Goal: Check status: Check status

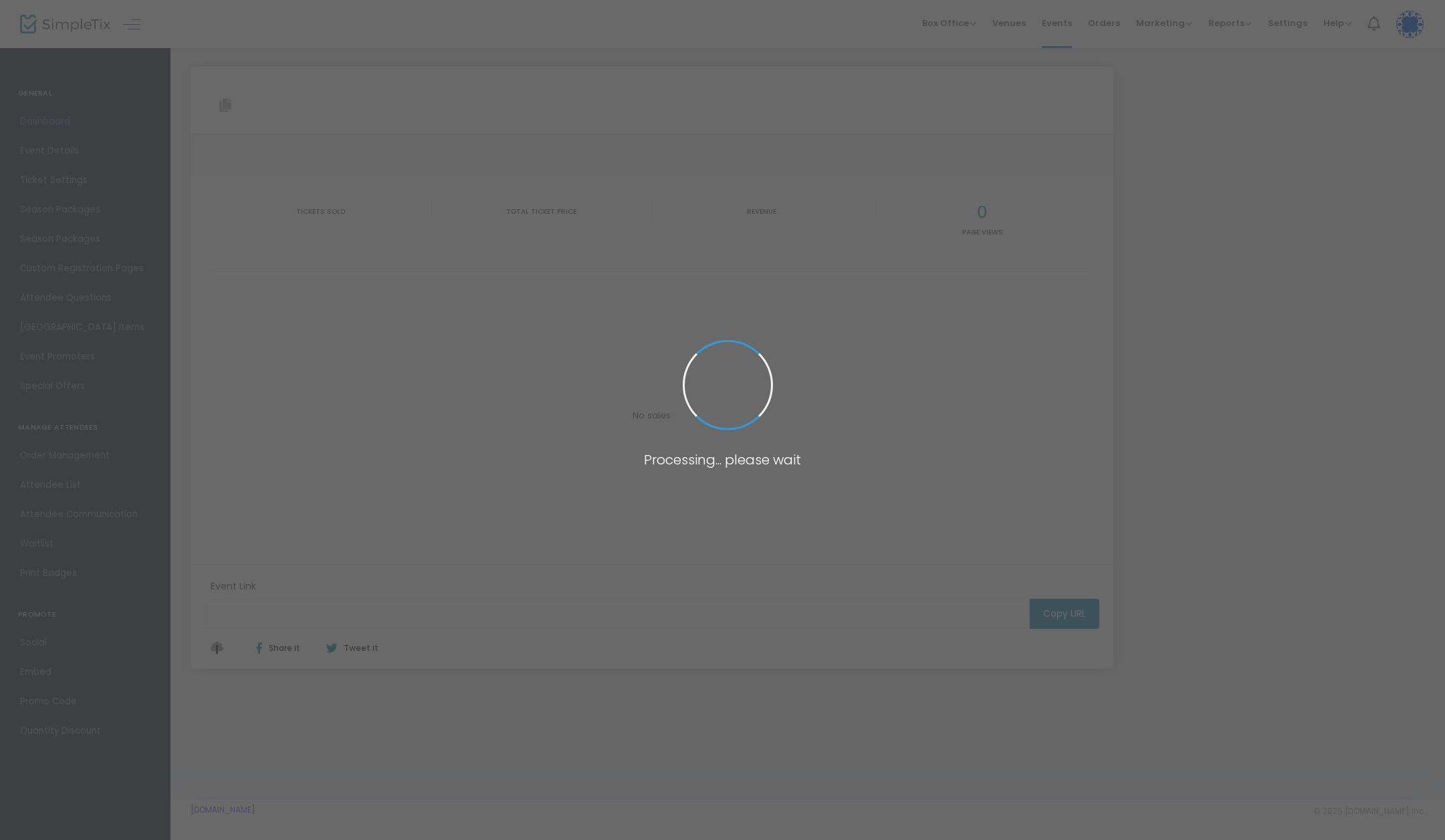
type input "[URL][DOMAIN_NAME]"
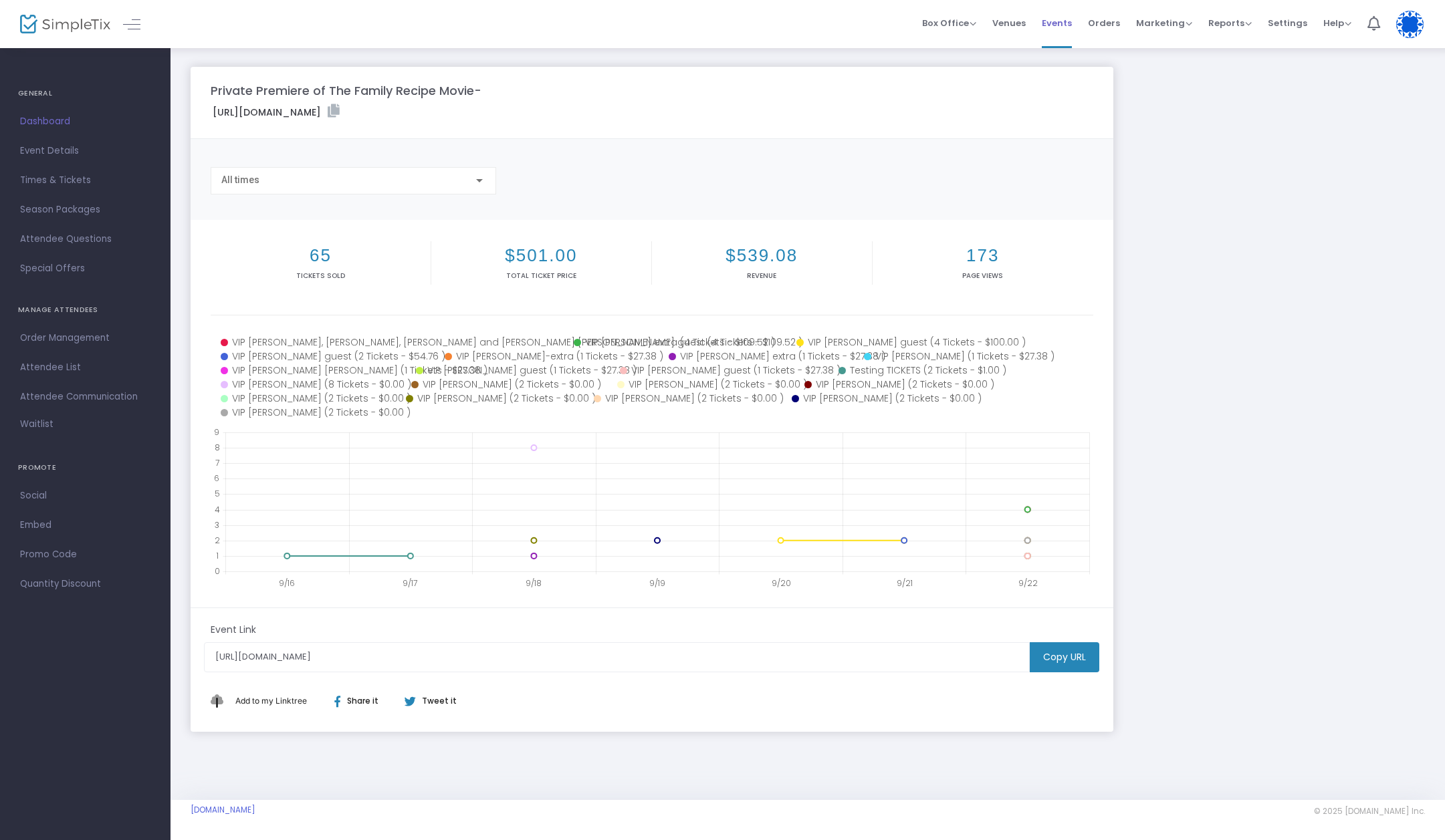
click at [1055, 22] on span "Events" at bounding box center [1057, 23] width 30 height 34
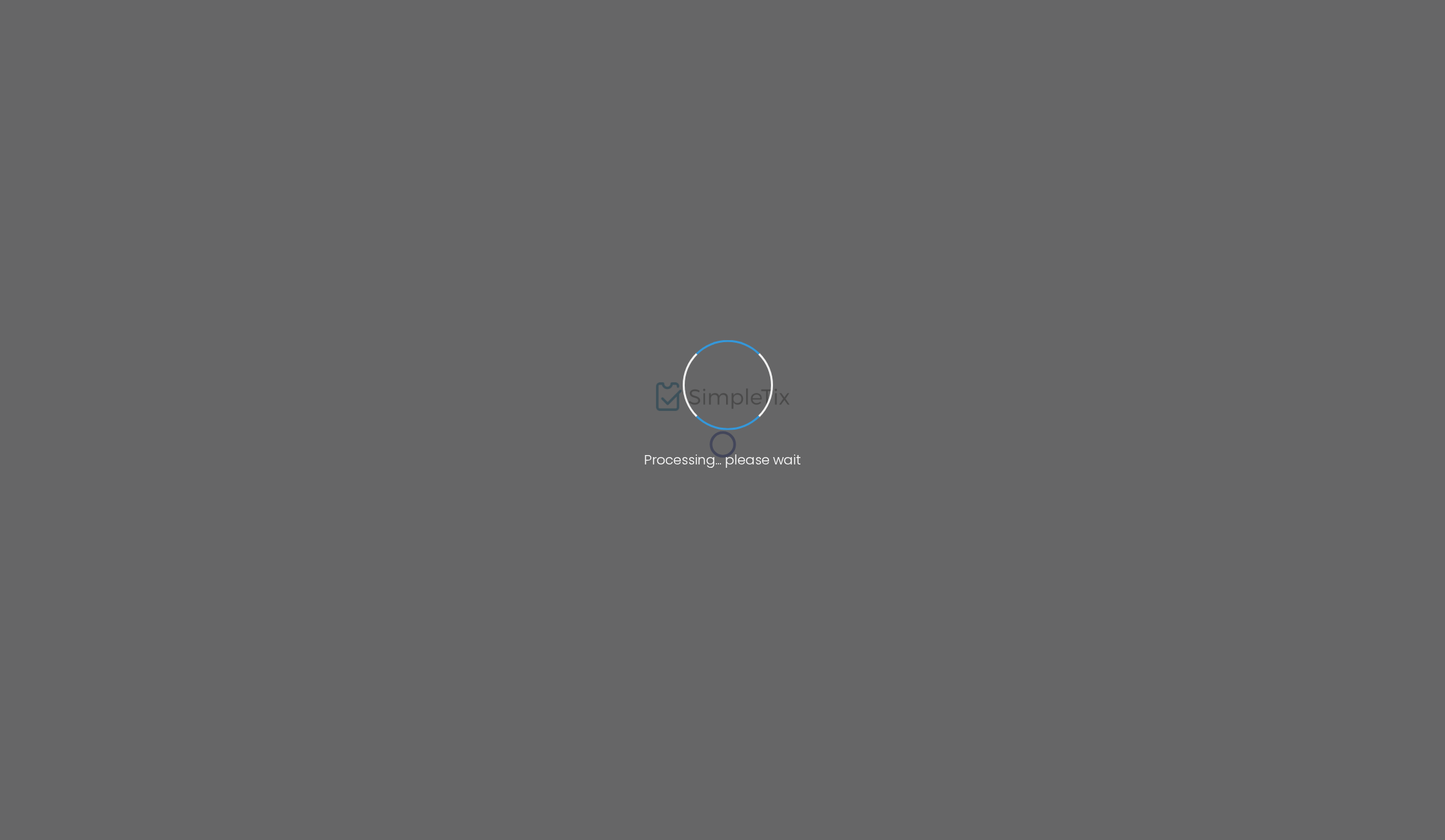
type input "[URL][DOMAIN_NAME]"
